Goal: Use online tool/utility: Utilize a website feature to perform a specific function

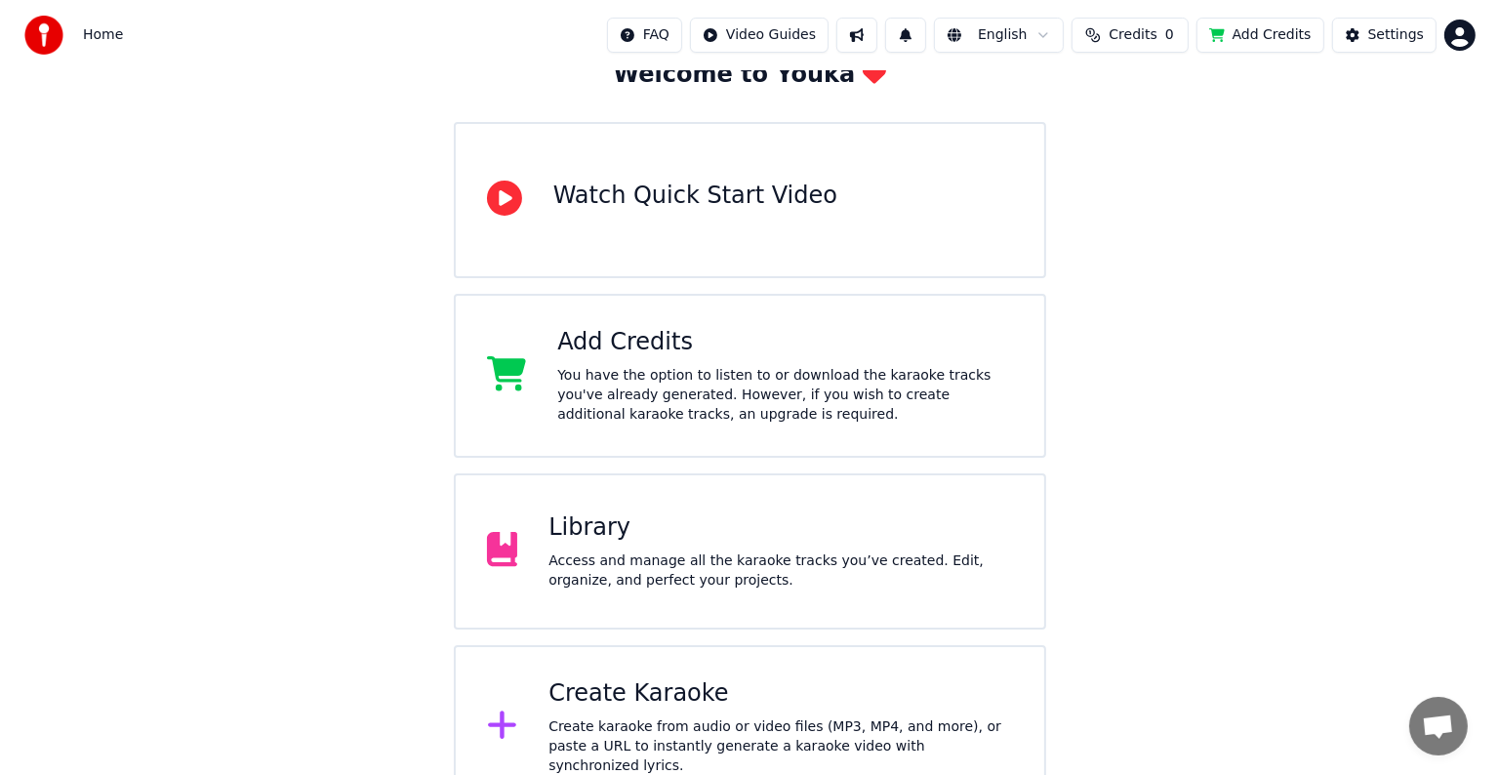
scroll to position [153, 0]
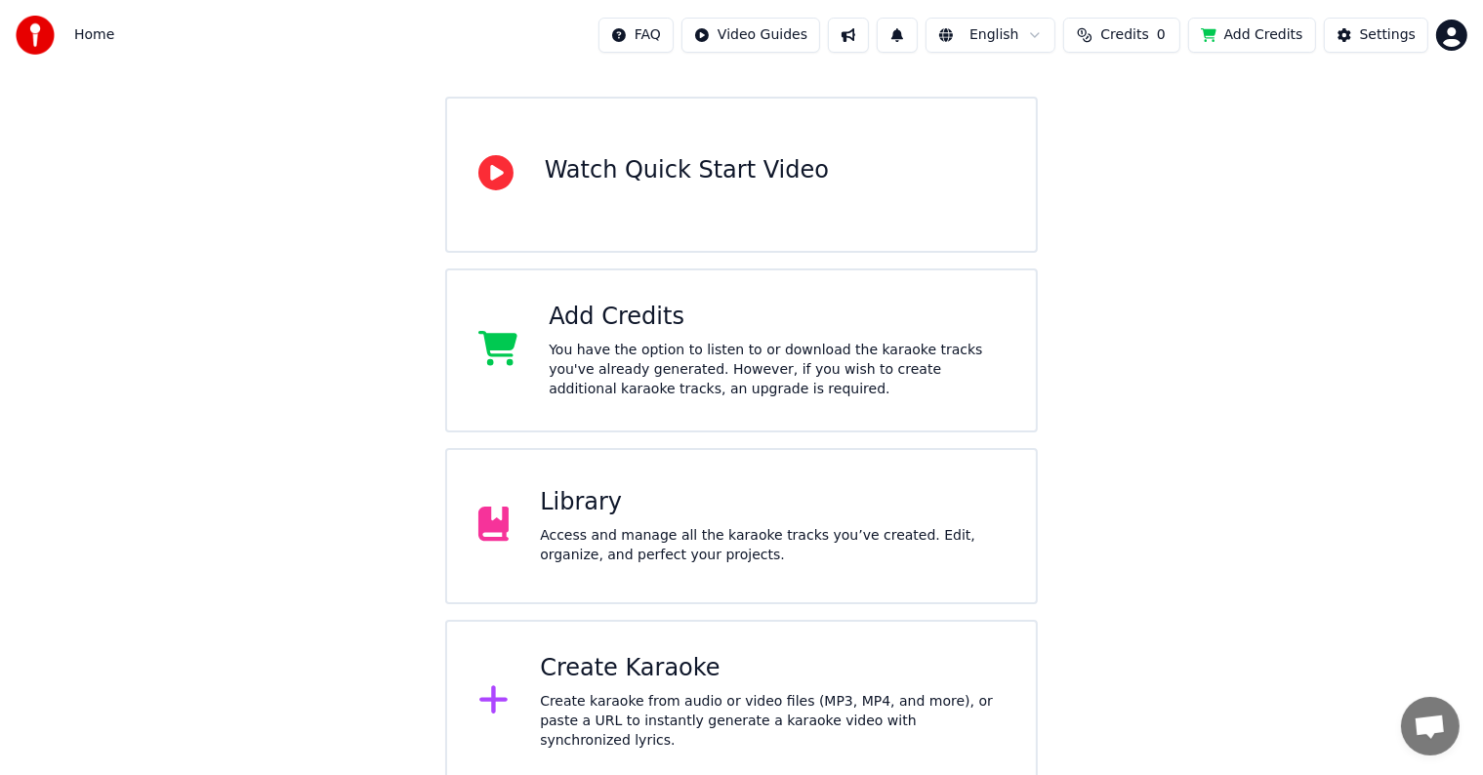
click at [657, 670] on div "Create Karaoke" at bounding box center [772, 668] width 465 height 31
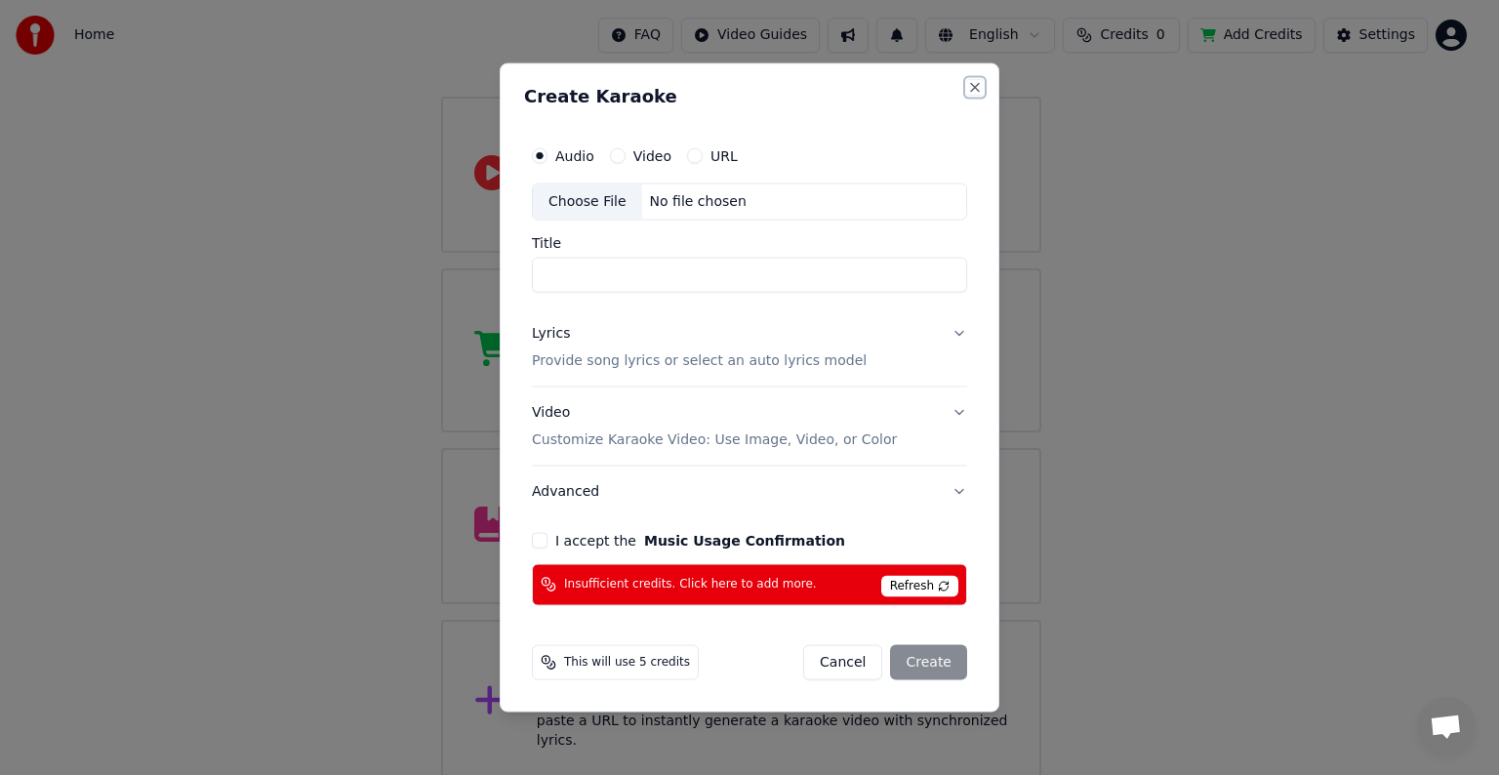
click at [968, 94] on button "Close" at bounding box center [975, 88] width 16 height 16
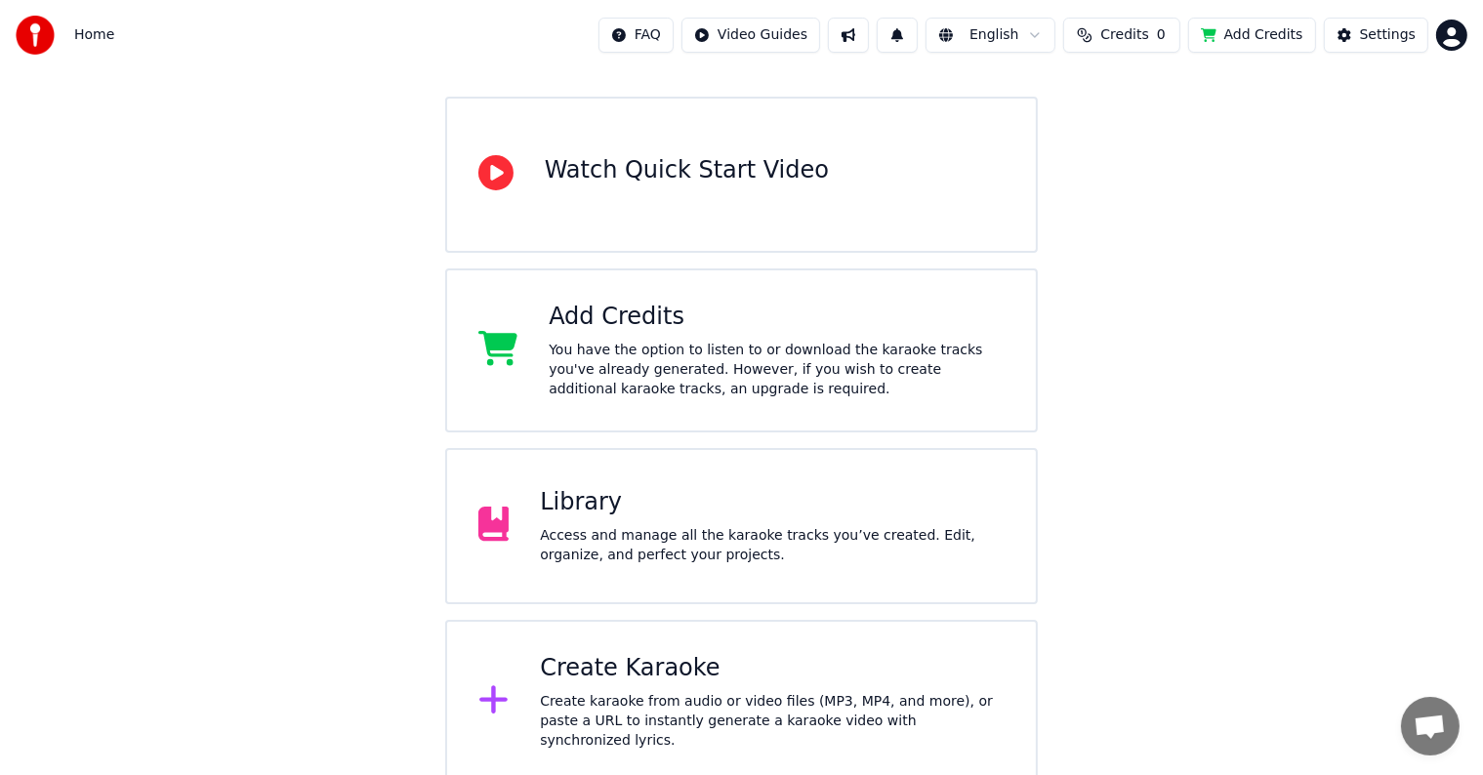
click at [789, 724] on div "Create karaoke from audio or video files (MP3, MP4, and more), or paste a URL t…" at bounding box center [772, 721] width 465 height 59
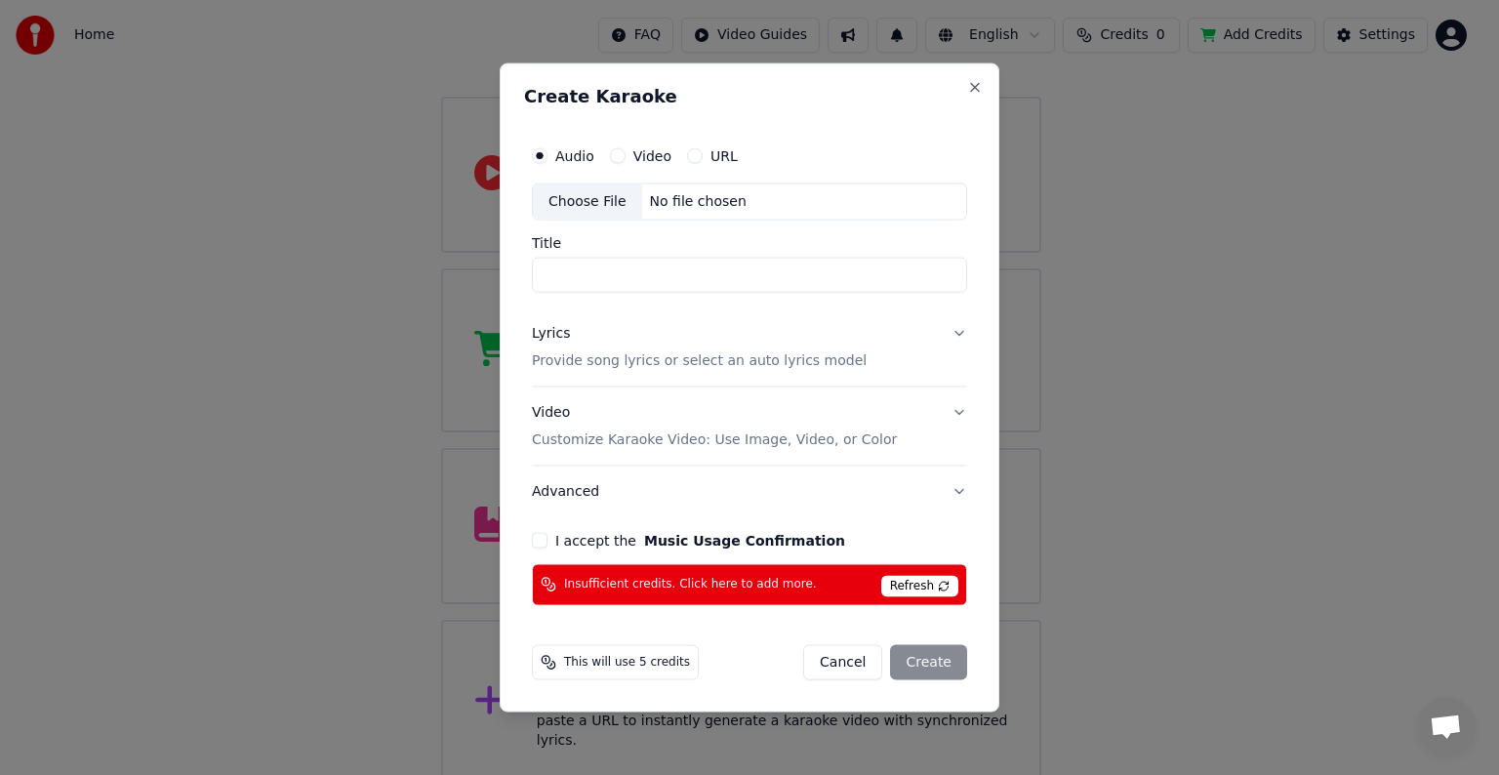
click at [660, 196] on div "No file chosen" at bounding box center [698, 202] width 112 height 20
type input "**********"
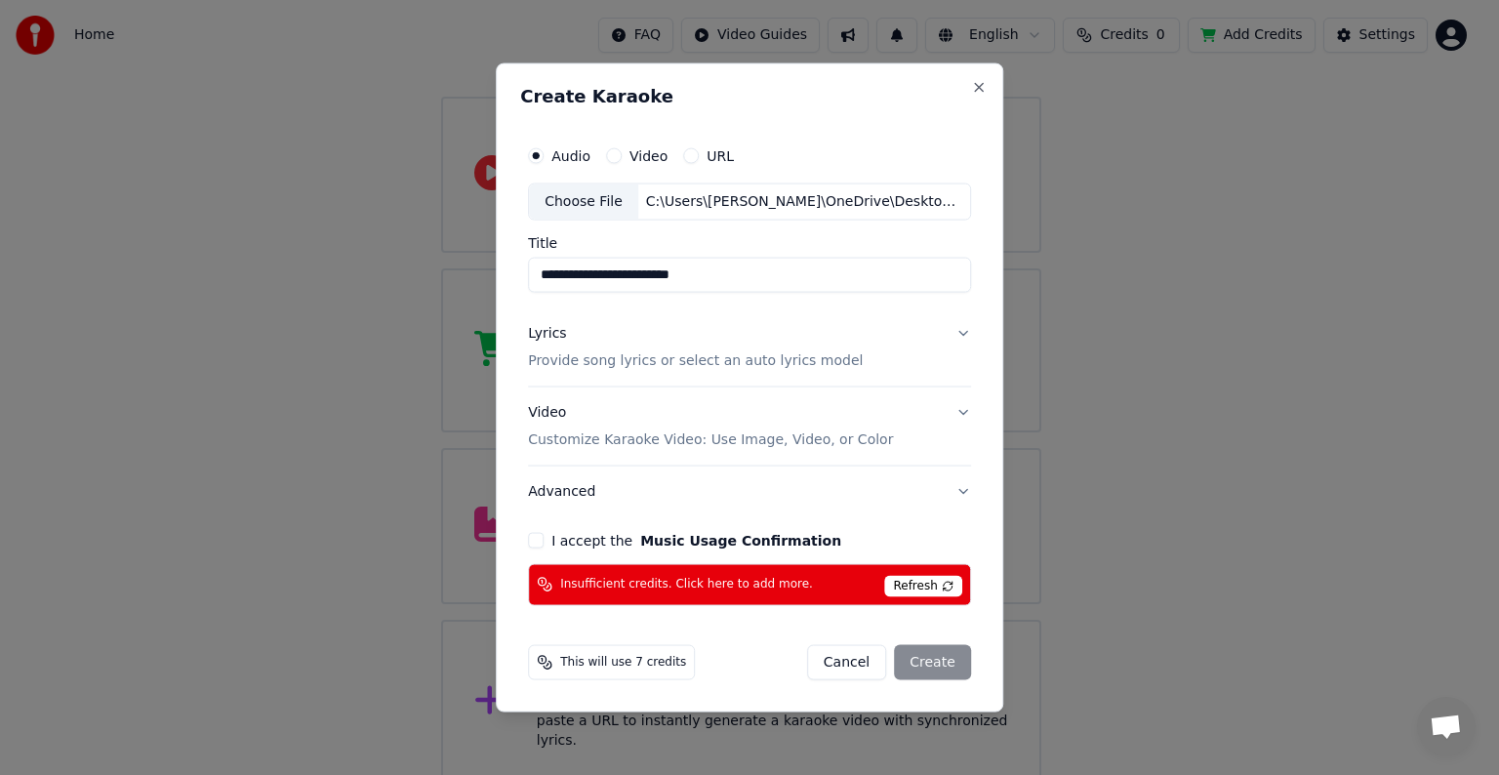
drag, startPoint x: 642, startPoint y: 269, endPoint x: 504, endPoint y: 293, distance: 140.6
click at [504, 293] on div "**********" at bounding box center [750, 387] width 508 height 649
click at [947, 339] on button "Lyrics Provide song lyrics or select an auto lyrics model" at bounding box center [749, 347] width 443 height 78
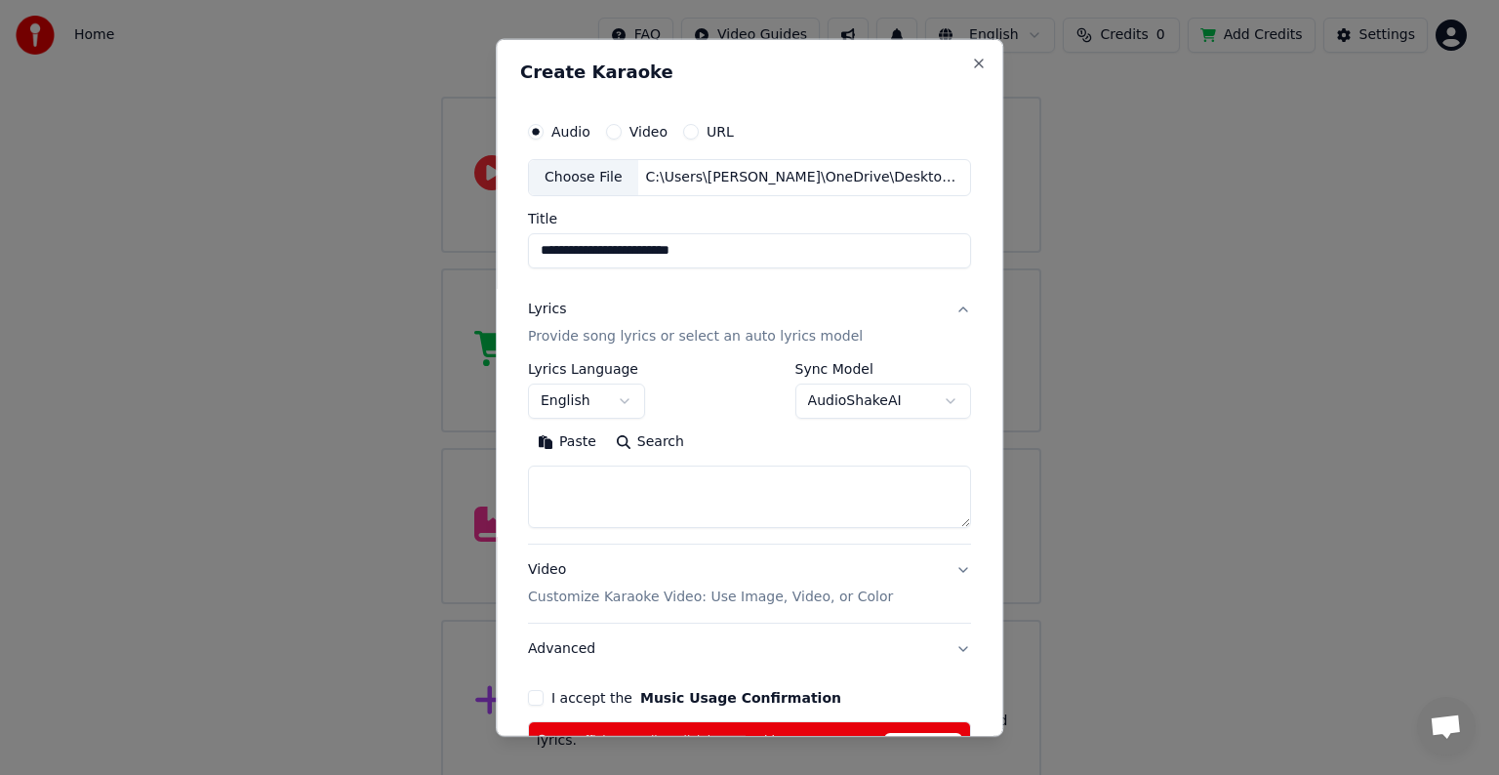
click at [683, 491] on textarea at bounding box center [749, 497] width 443 height 62
paste textarea "**********"
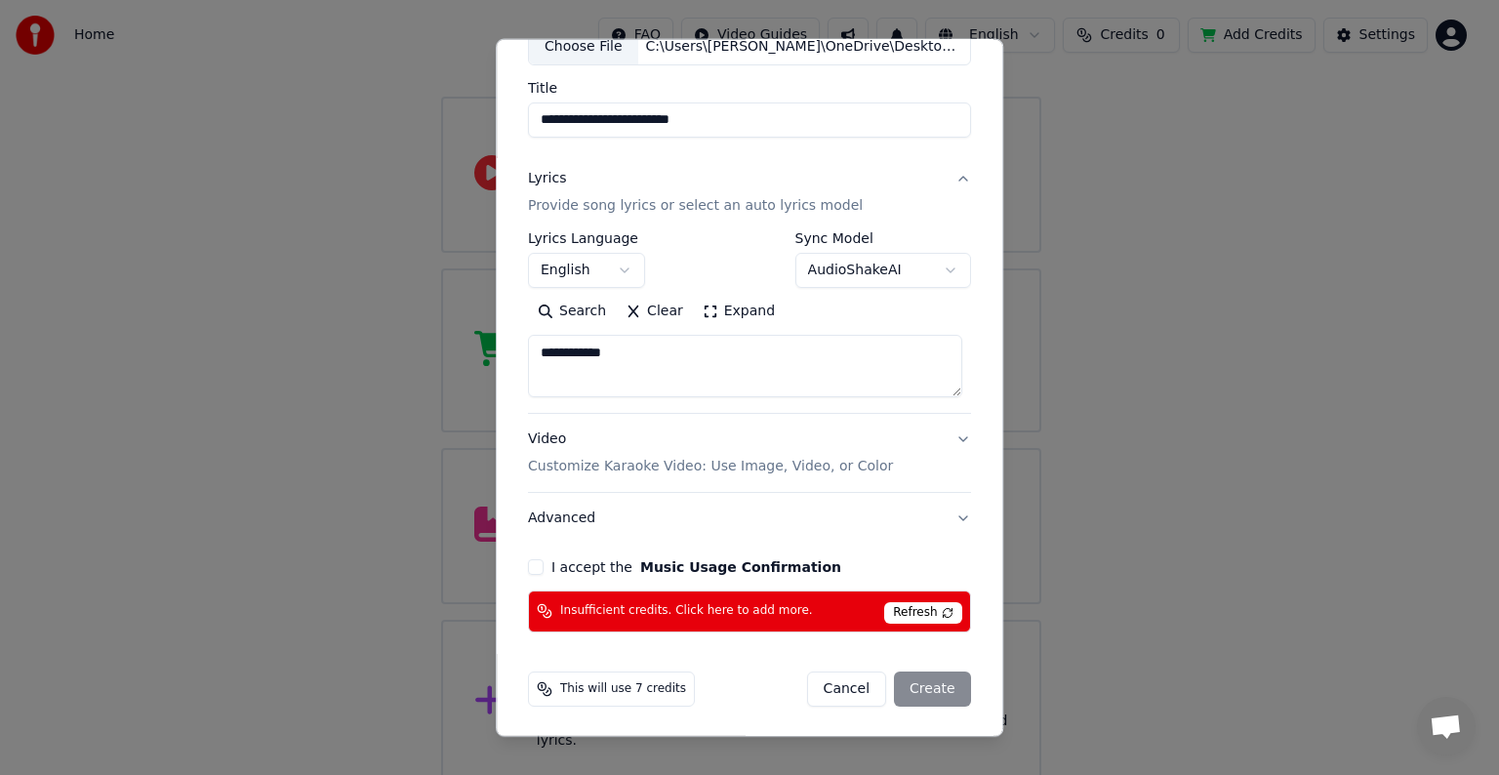
type textarea "**********"
click at [564, 561] on label "I accept the Music Usage Confirmation" at bounding box center [696, 567] width 290 height 14
click at [544, 561] on button "I accept the Music Usage Confirmation" at bounding box center [536, 567] width 16 height 16
click at [925, 680] on div "Cancel Create" at bounding box center [889, 689] width 164 height 35
click at [953, 177] on button "Lyrics Provide song lyrics or select an auto lyrics model" at bounding box center [749, 192] width 443 height 78
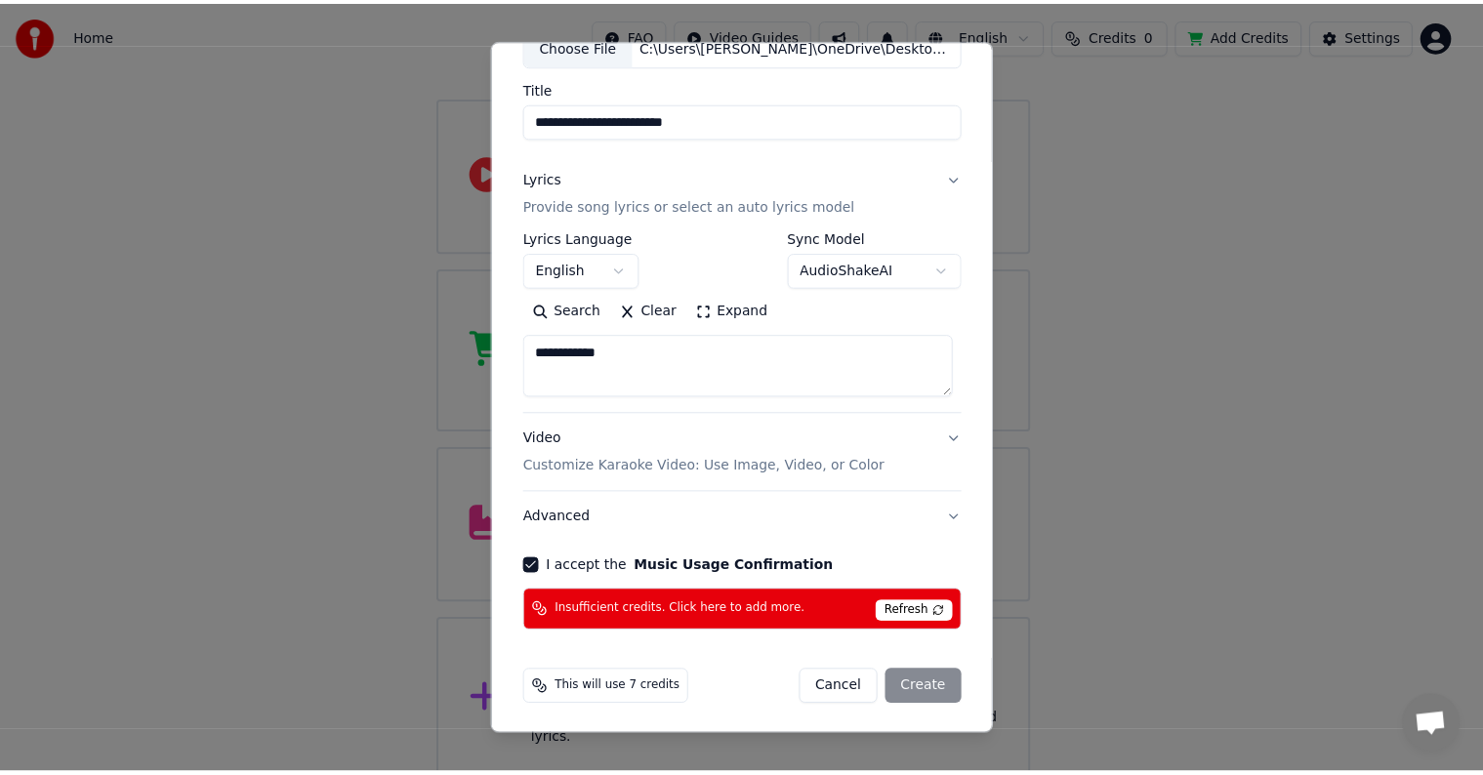
scroll to position [0, 0]
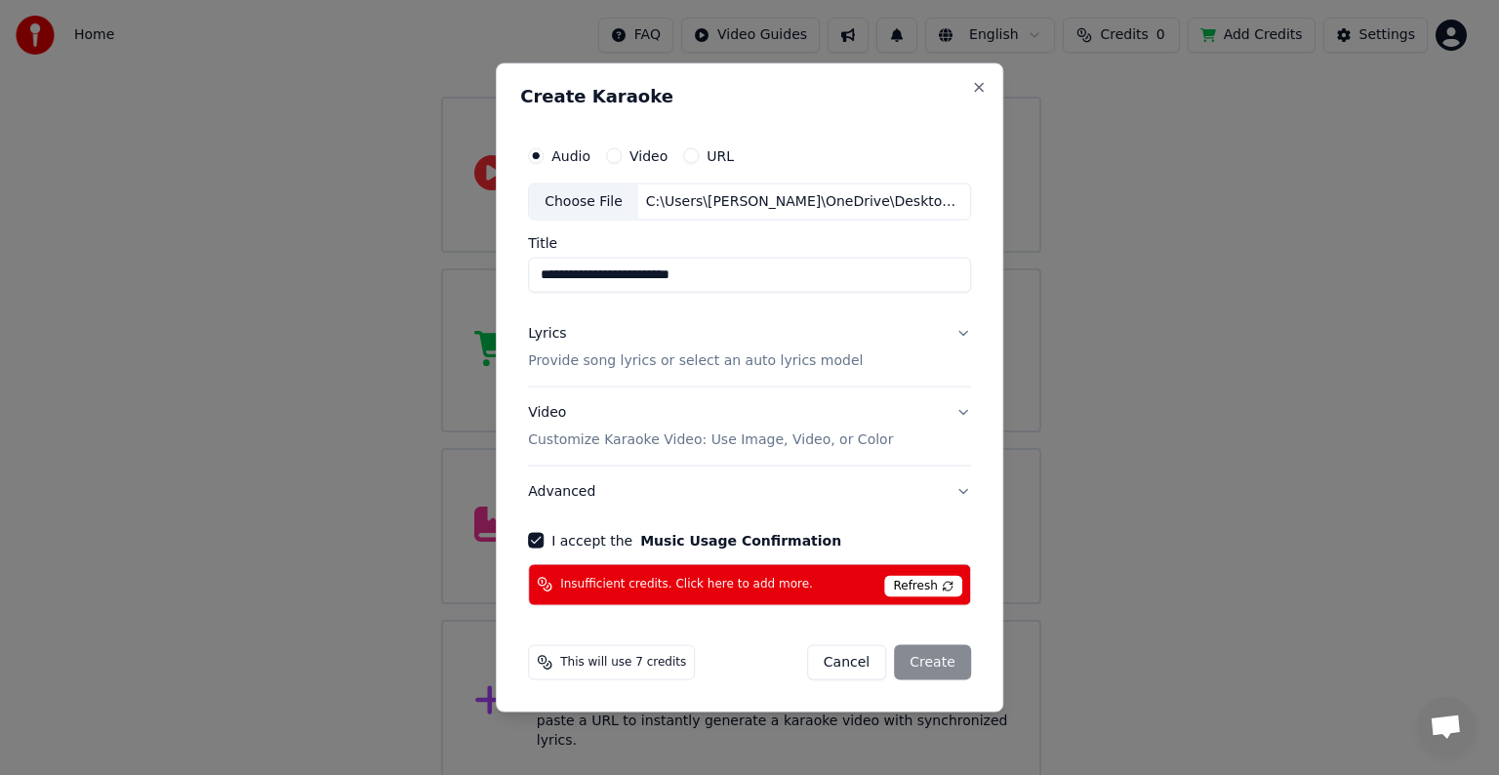
click at [929, 580] on span "Refresh" at bounding box center [922, 585] width 77 height 21
click at [954, 591] on span "Refresh" at bounding box center [922, 585] width 77 height 21
click at [974, 82] on button "Close" at bounding box center [979, 88] width 16 height 16
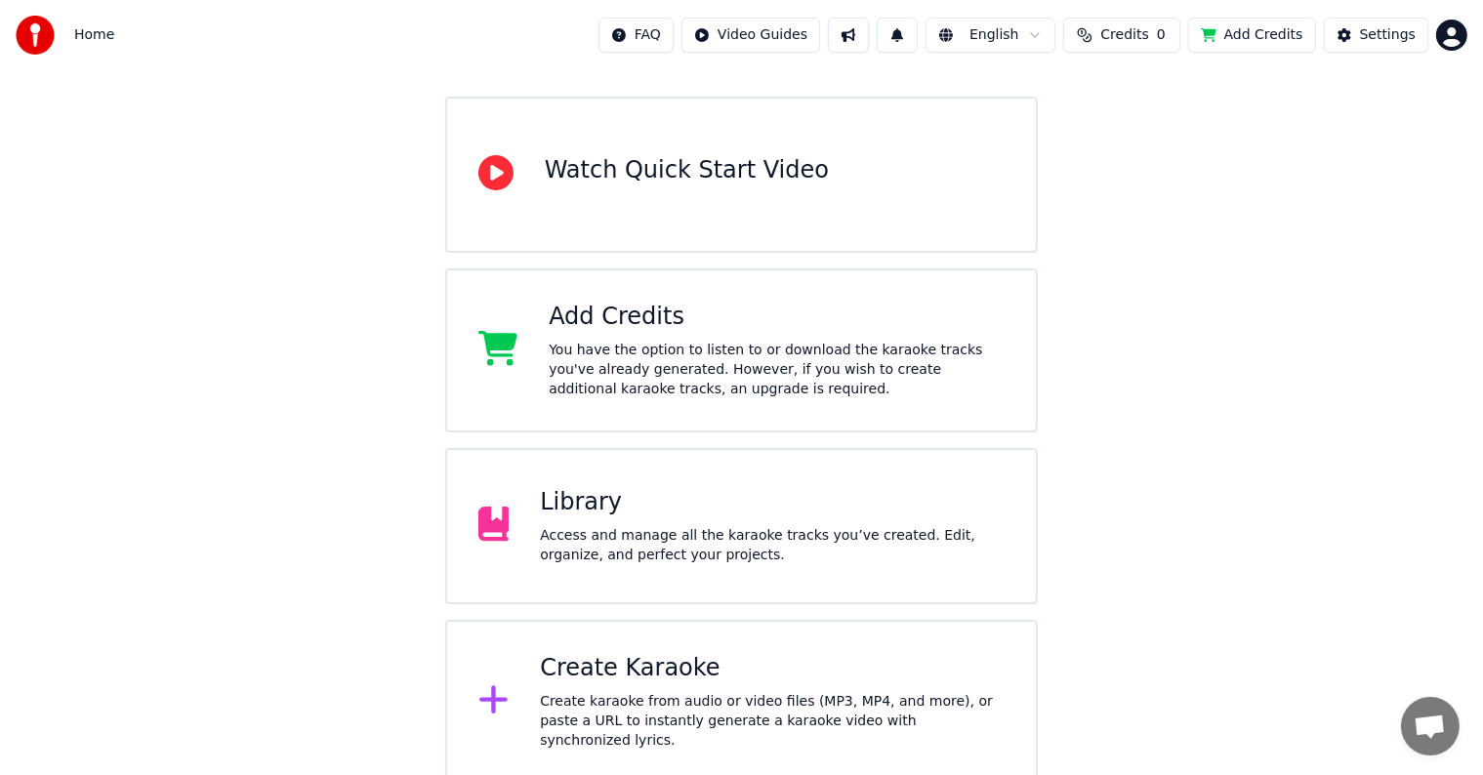
click at [699, 719] on div "Create karaoke from audio or video files (MP3, MP4, and more), or paste a URL t…" at bounding box center [772, 721] width 465 height 59
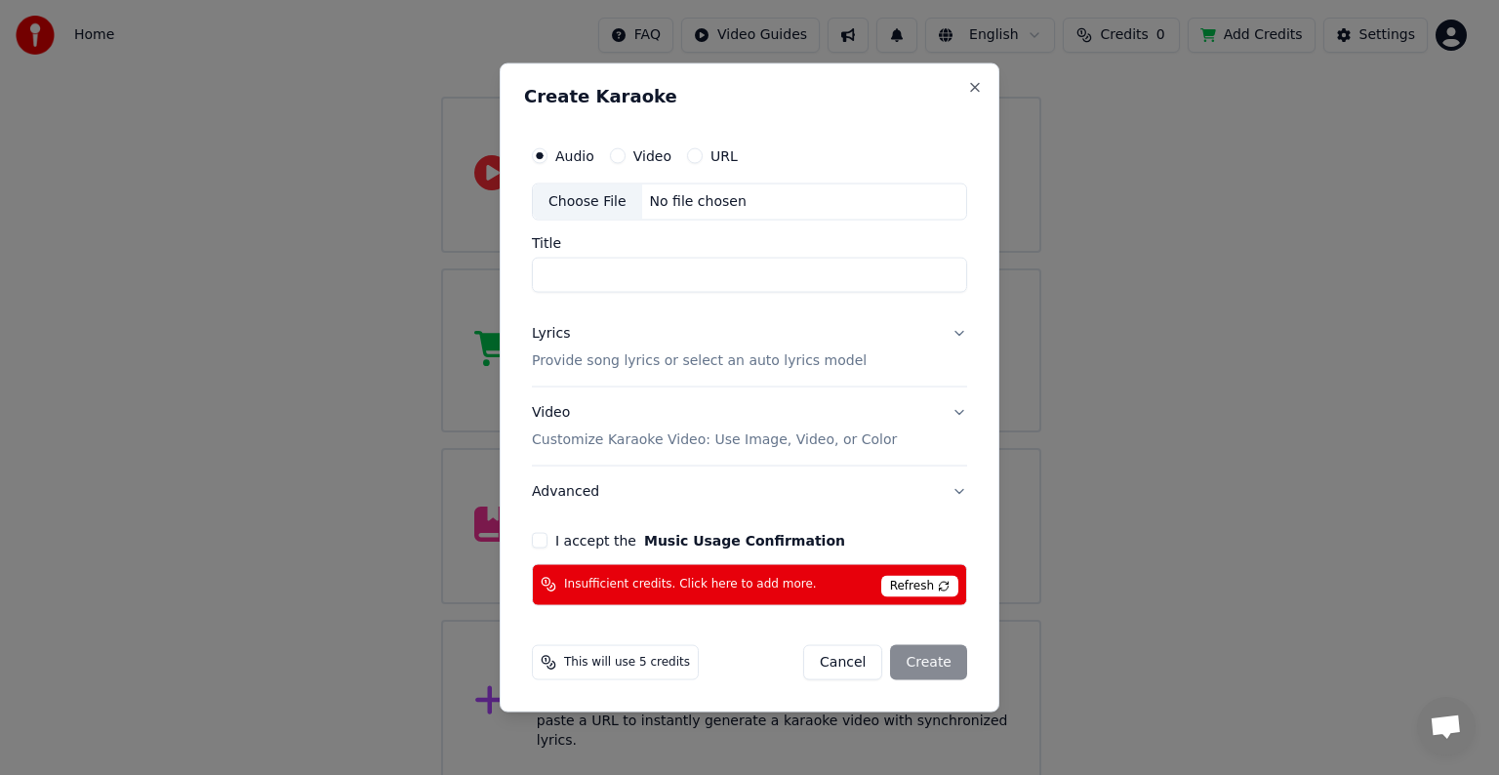
click at [709, 584] on span "Insufficient credits. Click here to add more." at bounding box center [690, 585] width 253 height 16
click at [976, 82] on button "Close" at bounding box center [975, 88] width 16 height 16
